Goal: Information Seeking & Learning: Find specific fact

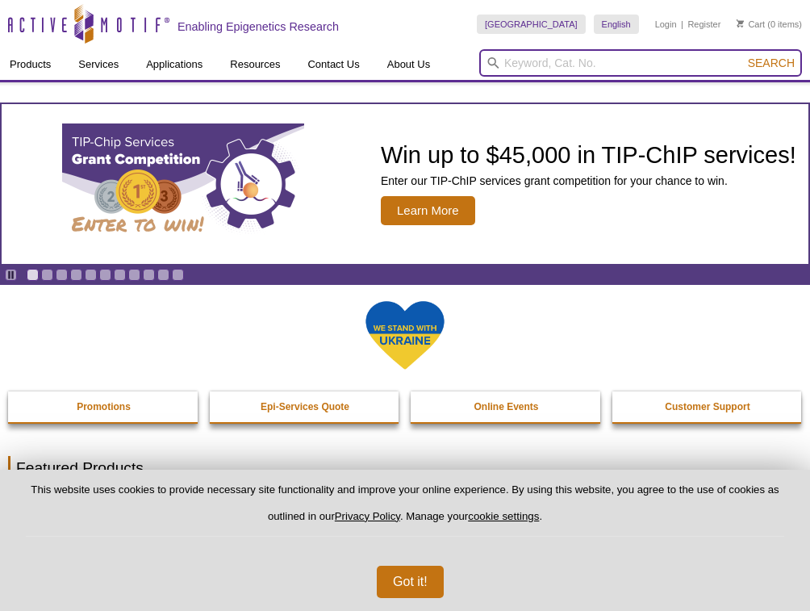
drag, startPoint x: 0, startPoint y: 0, endPoint x: 555, endPoint y: 68, distance: 559.5
click at [558, 68] on input "search" at bounding box center [640, 62] width 323 height 27
type input "39723"
click at [743, 56] on button "Search" at bounding box center [771, 63] width 57 height 15
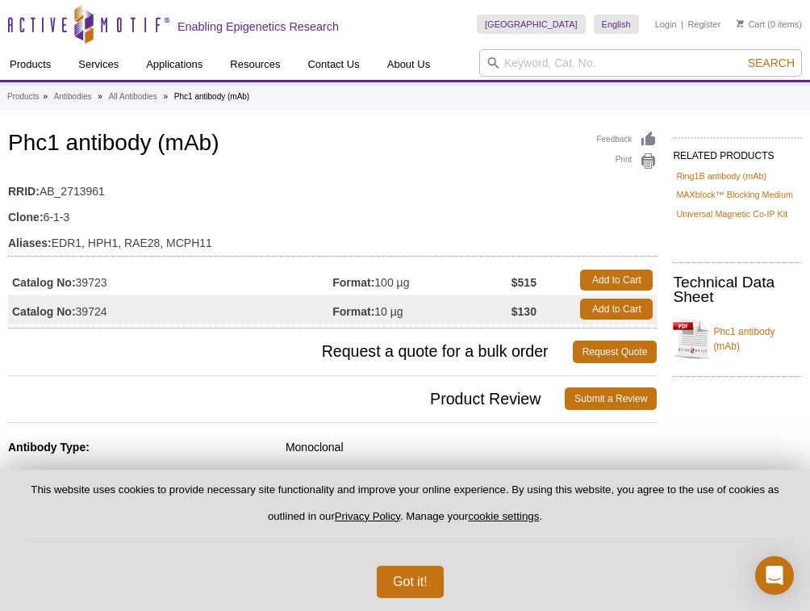
click at [415, 140] on h1 "Phc1 antibody (mAb)" at bounding box center [332, 144] width 649 height 27
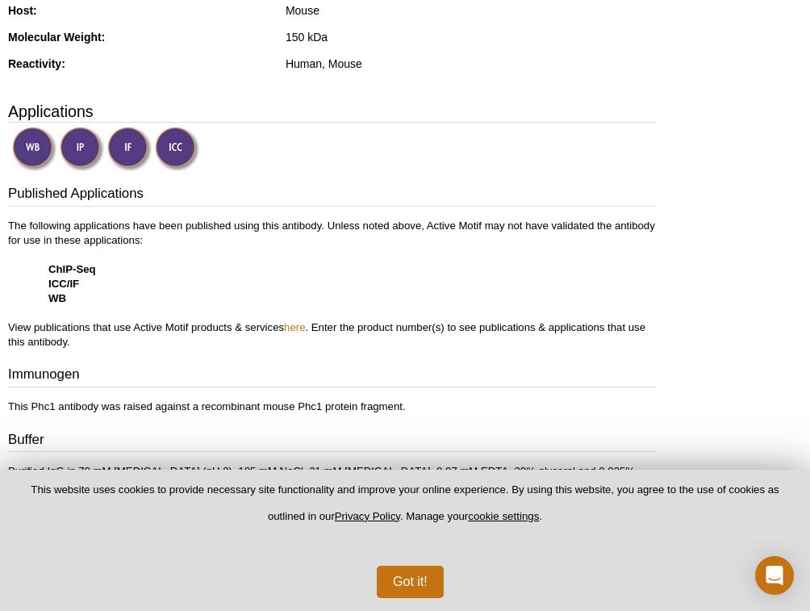
scroll to position [258, 0]
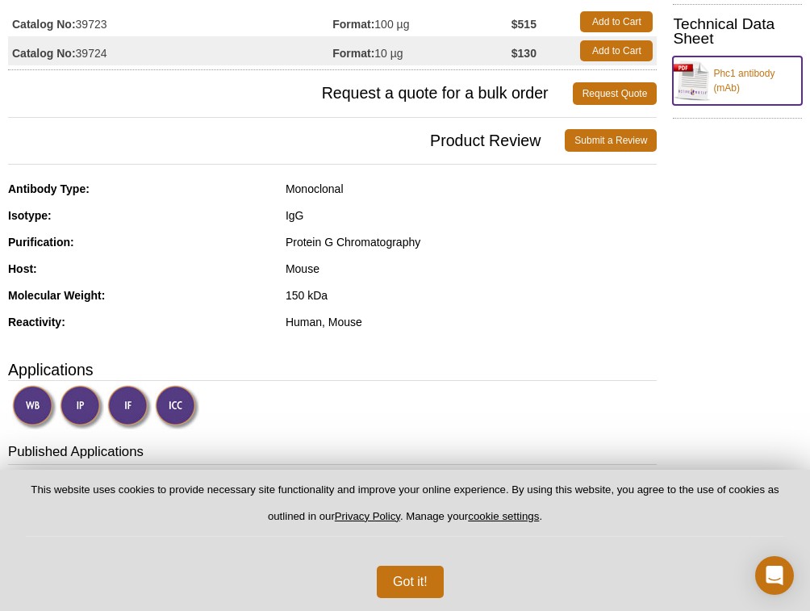
click at [718, 97] on link "Phc1 antibody (mAb)" at bounding box center [737, 81] width 129 height 48
click at [336, 324] on div "Human, Mouse" at bounding box center [471, 322] width 371 height 15
